Goal: Navigation & Orientation: Find specific page/section

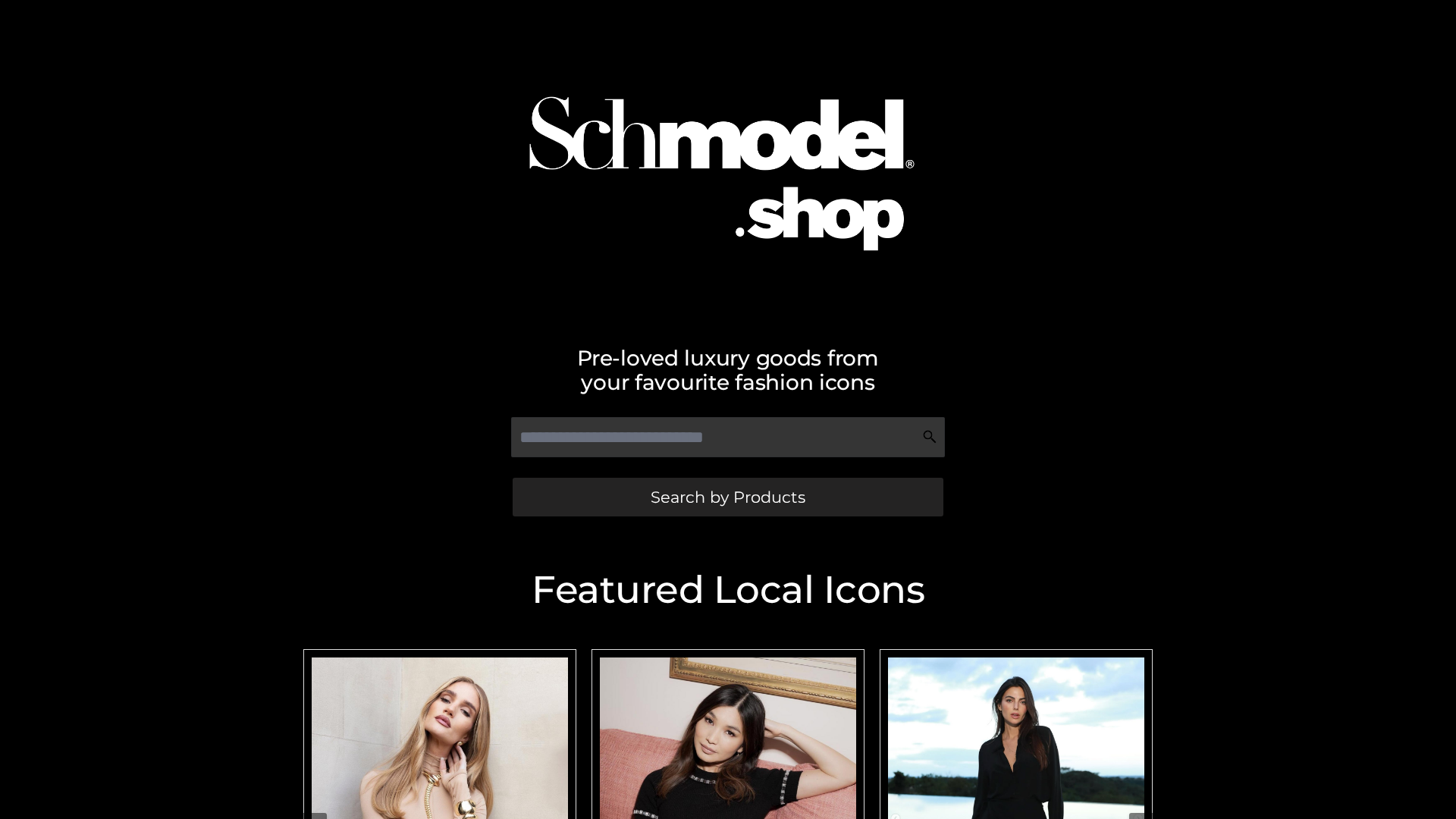
click at [728, 497] on span "Search by Products" at bounding box center [728, 497] width 155 height 16
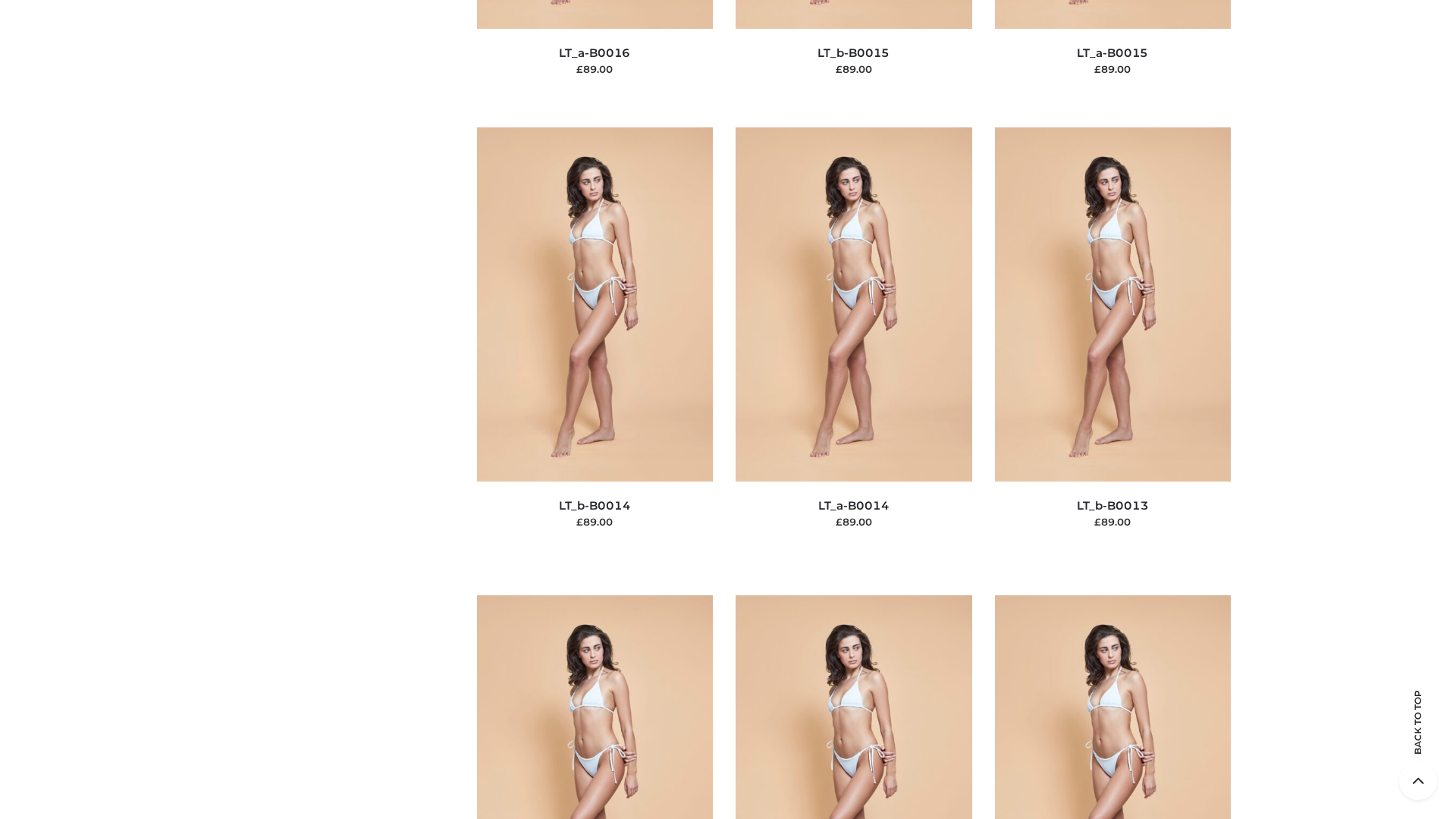
scroll to position [5393, 0]
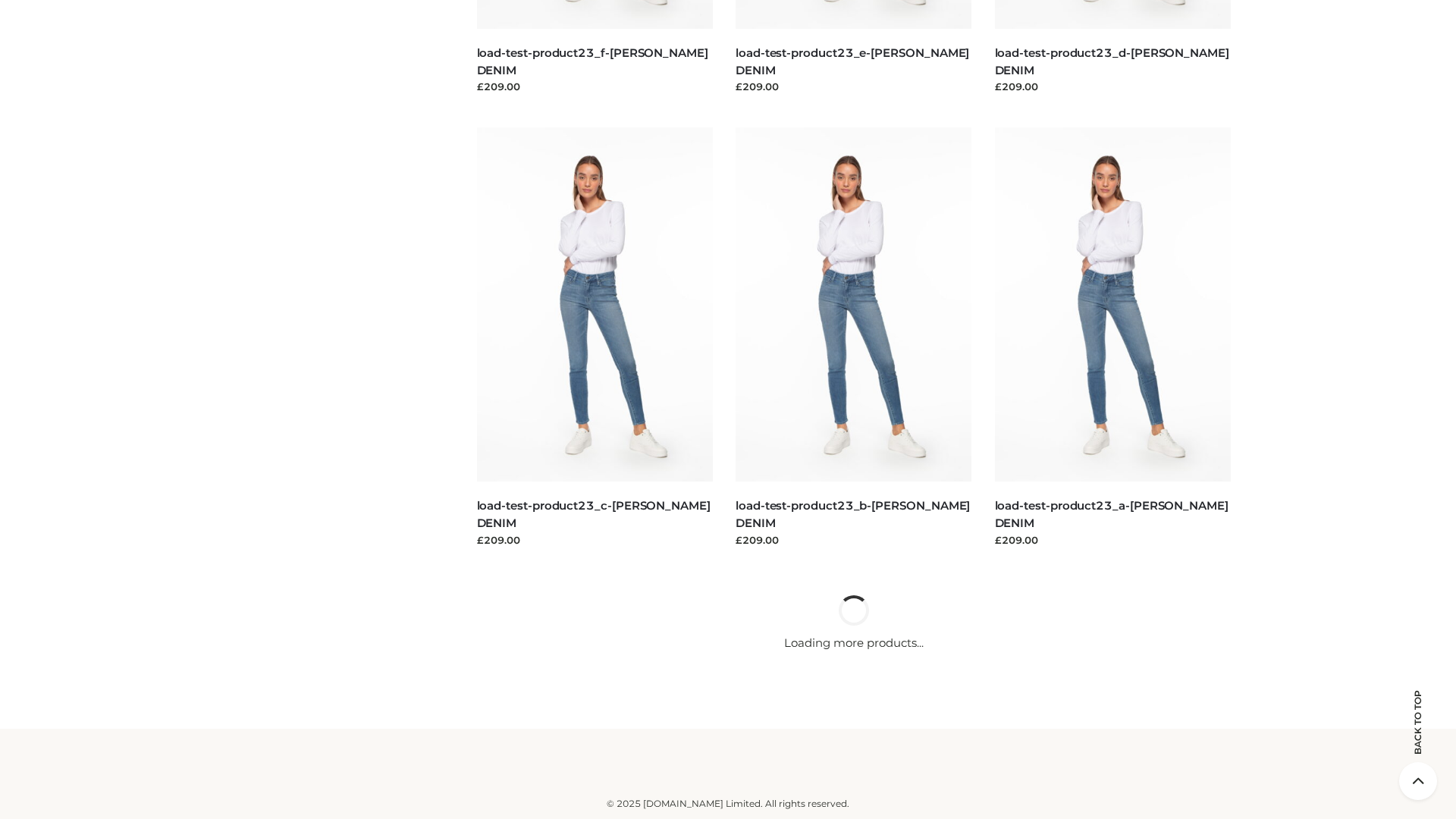
scroll to position [1330, 0]
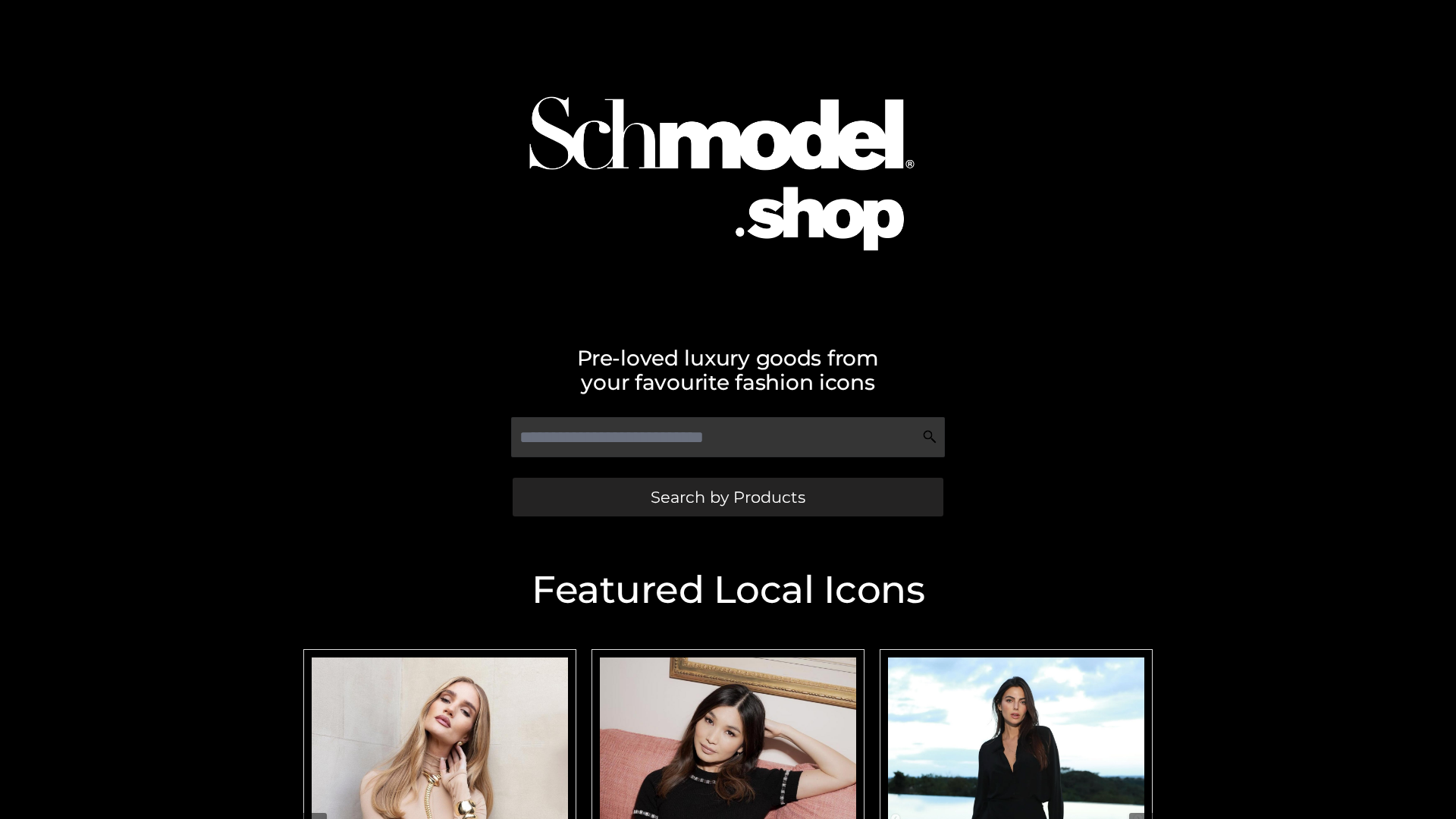
click at [728, 497] on span "Search by Products" at bounding box center [728, 497] width 155 height 16
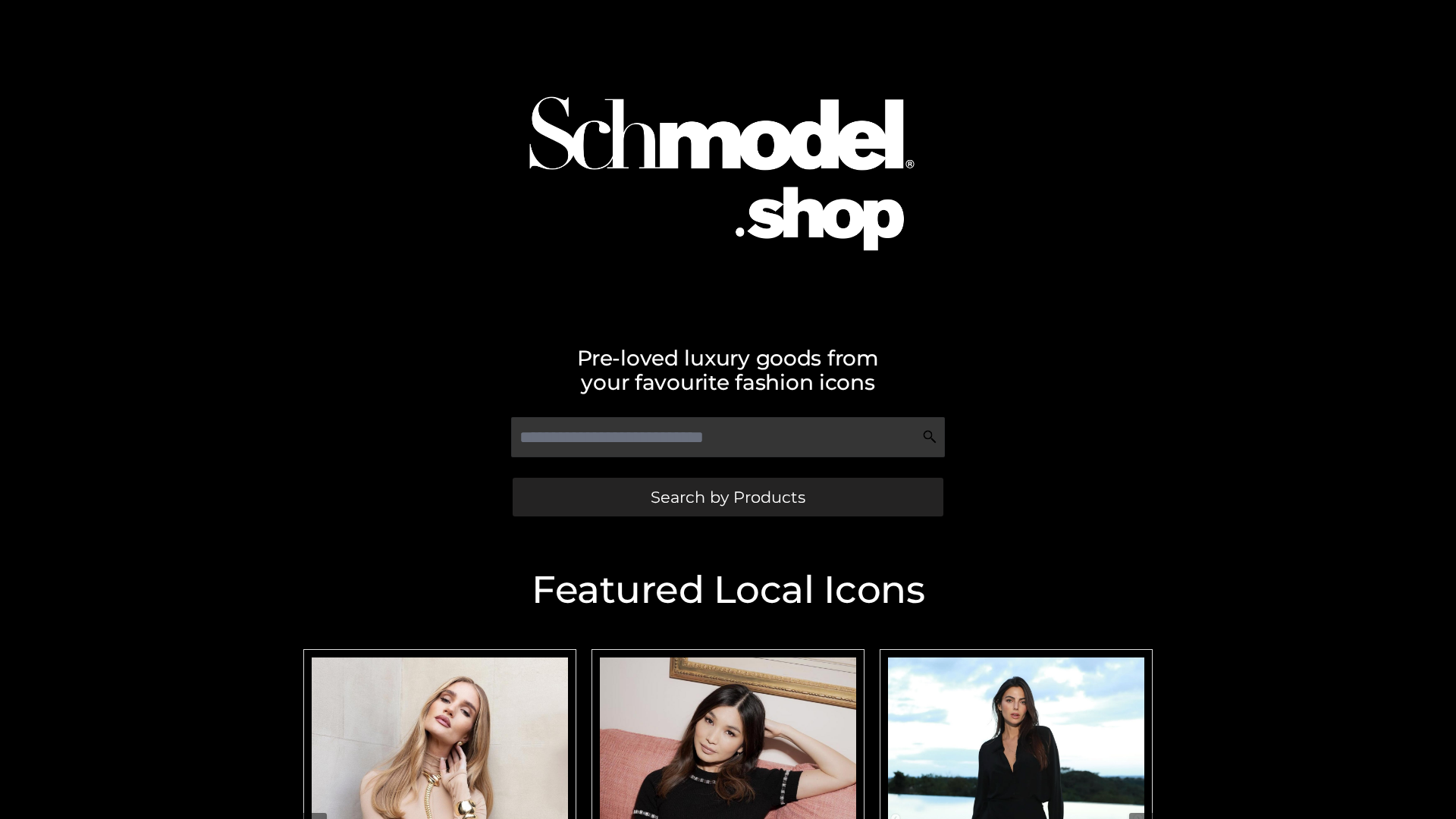
click at [728, 497] on span "Search by Products" at bounding box center [728, 497] width 155 height 16
